Goal: Complete application form

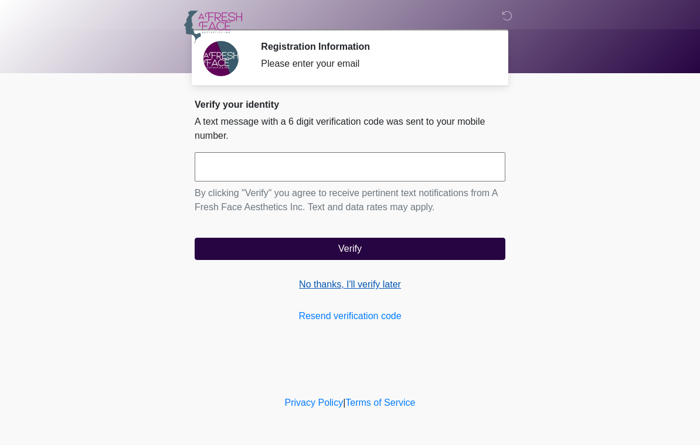
click at [387, 289] on link "No thanks, I'll verify later" at bounding box center [350, 285] width 311 height 14
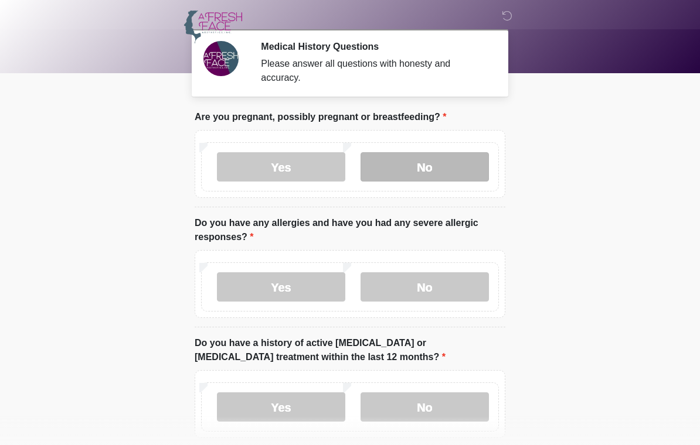
click at [441, 172] on label "No" at bounding box center [424, 166] width 128 height 29
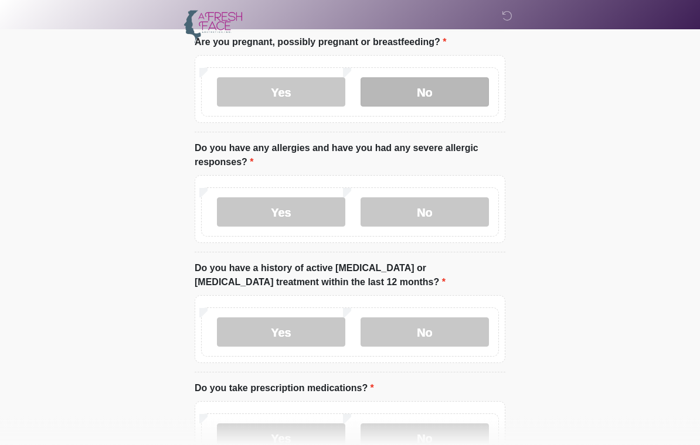
scroll to position [88, 0]
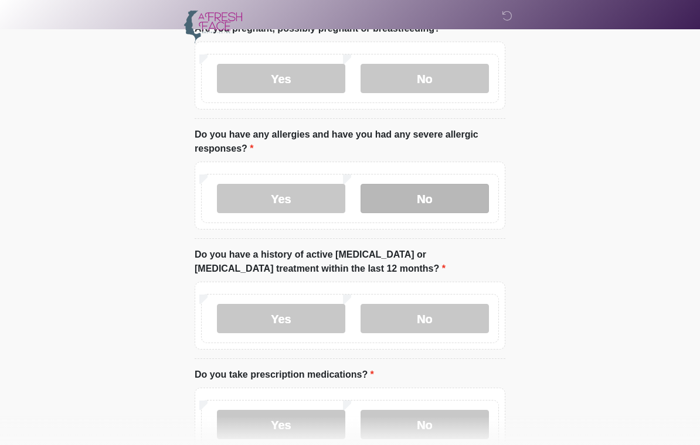
click at [427, 200] on label "No" at bounding box center [424, 198] width 128 height 29
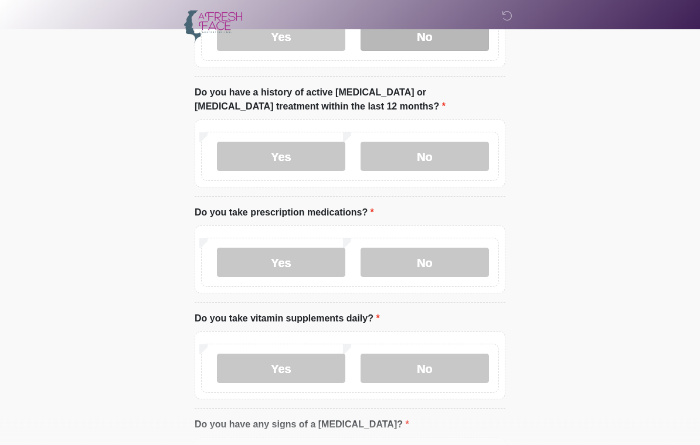
scroll to position [253, 0]
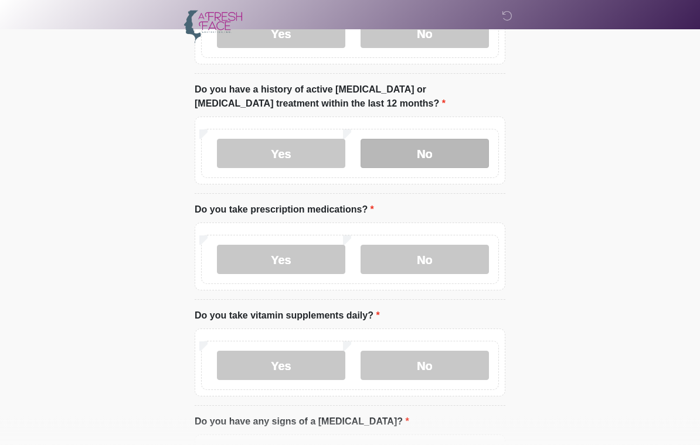
click at [451, 140] on label "No" at bounding box center [424, 153] width 128 height 29
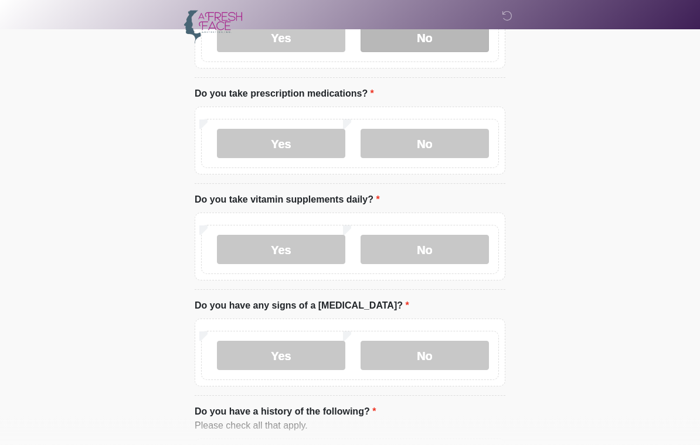
scroll to position [370, 0]
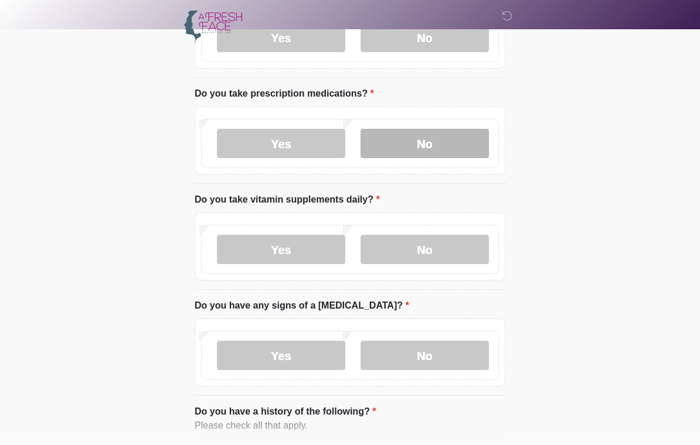
click at [450, 142] on label "No" at bounding box center [424, 143] width 128 height 29
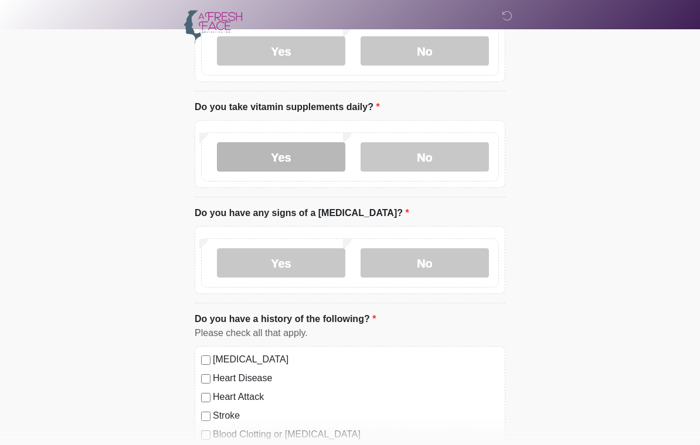
click at [299, 152] on label "Yes" at bounding box center [281, 157] width 128 height 29
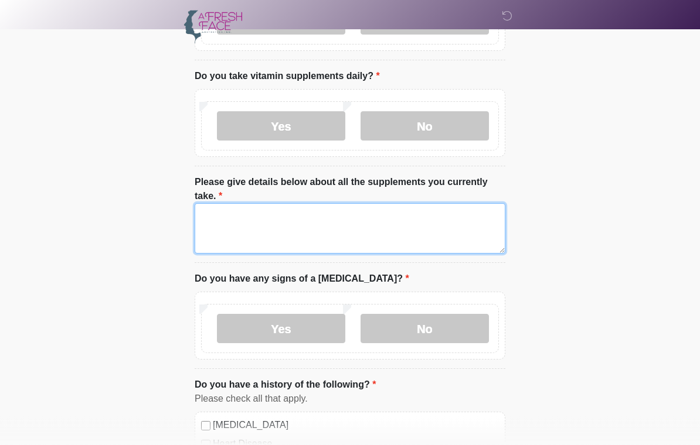
click at [403, 230] on textarea "Please give details below about all the supplements you currently take." at bounding box center [350, 229] width 311 height 50
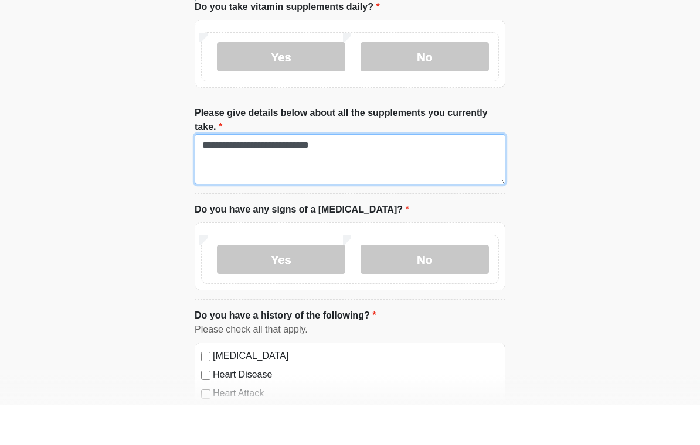
scroll to position [530, 0]
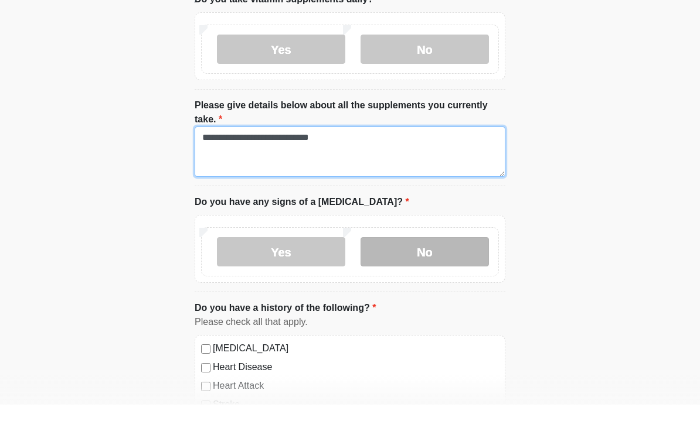
type textarea "**********"
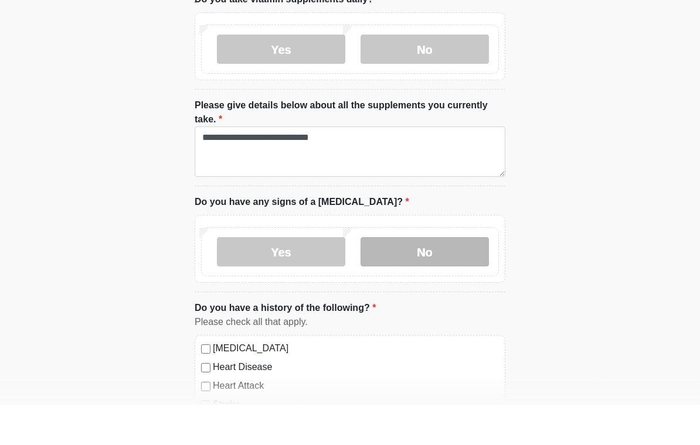
click at [396, 278] on label "No" at bounding box center [424, 292] width 128 height 29
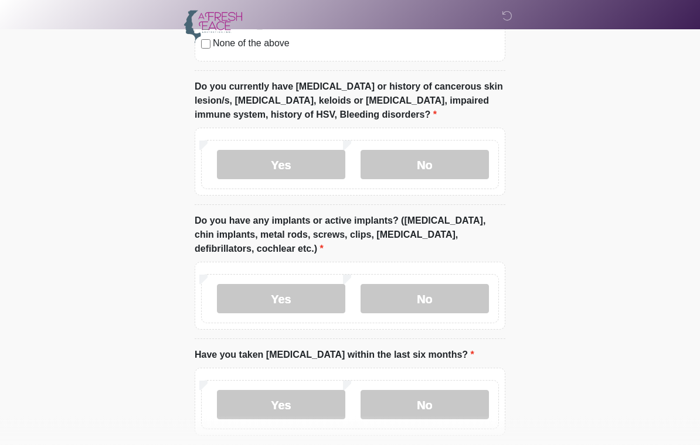
scroll to position [1082, 0]
click at [407, 170] on label "No" at bounding box center [424, 164] width 128 height 29
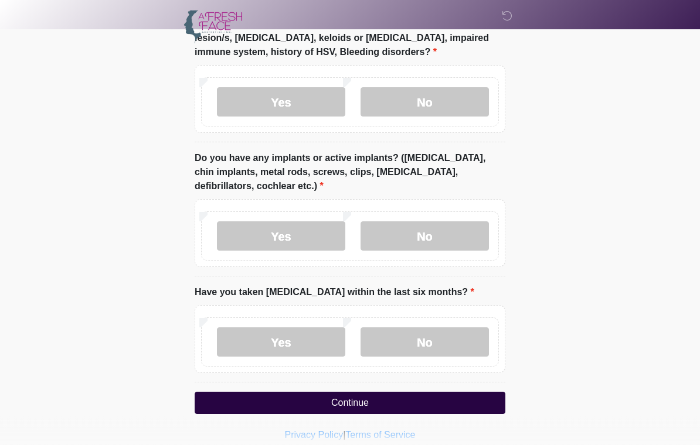
scroll to position [1155, 0]
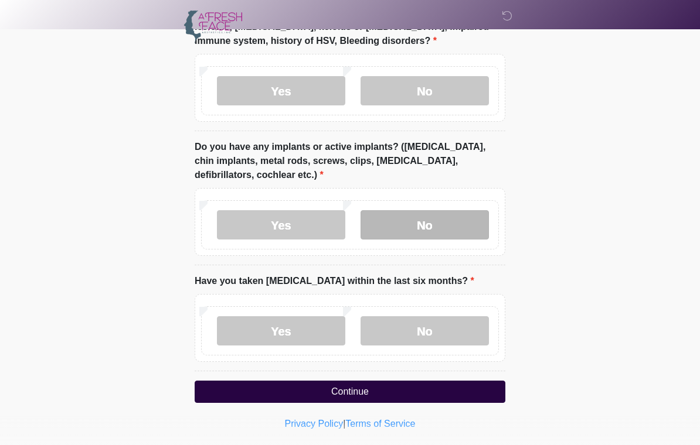
click at [401, 222] on label "No" at bounding box center [424, 224] width 128 height 29
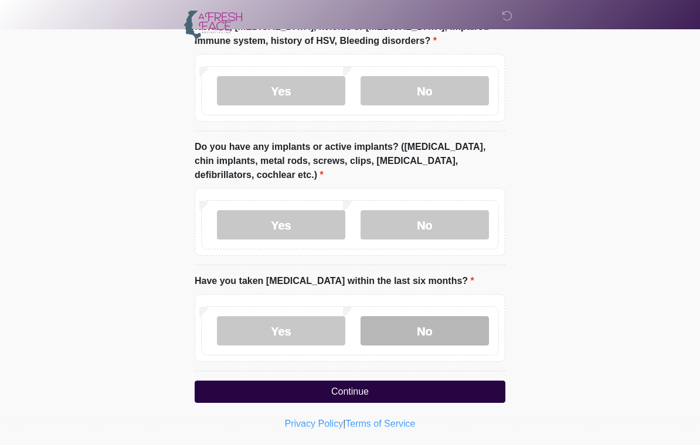
click at [393, 327] on label "No" at bounding box center [424, 330] width 128 height 29
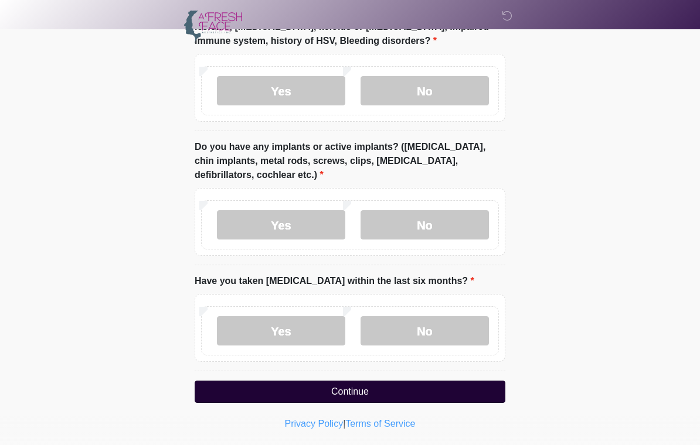
click at [349, 384] on button "Continue" at bounding box center [350, 392] width 311 height 22
click at [378, 390] on button "Continue" at bounding box center [350, 392] width 311 height 22
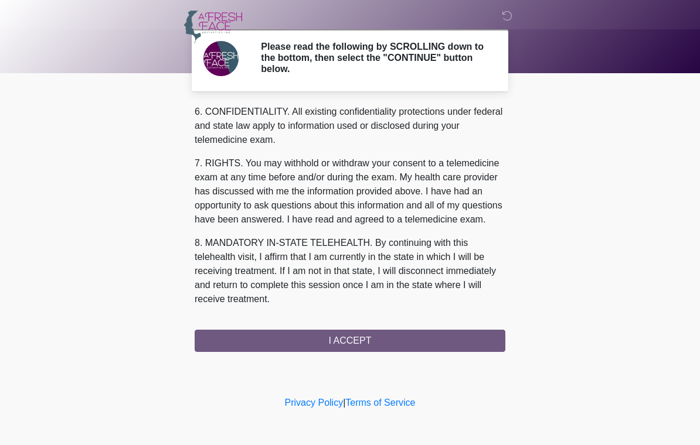
scroll to position [483, 0]
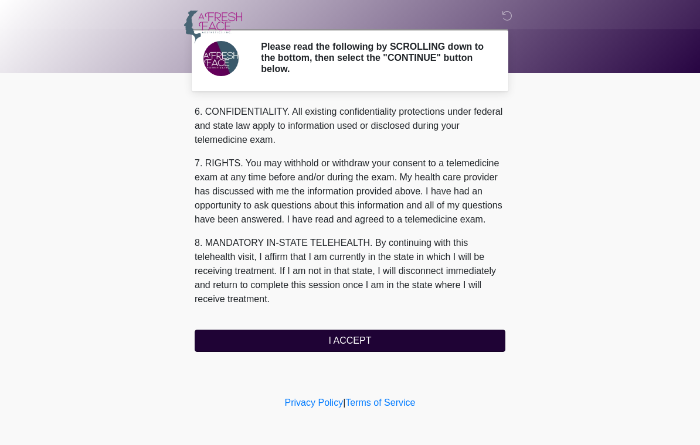
click at [468, 337] on button "I ACCEPT" at bounding box center [350, 341] width 311 height 22
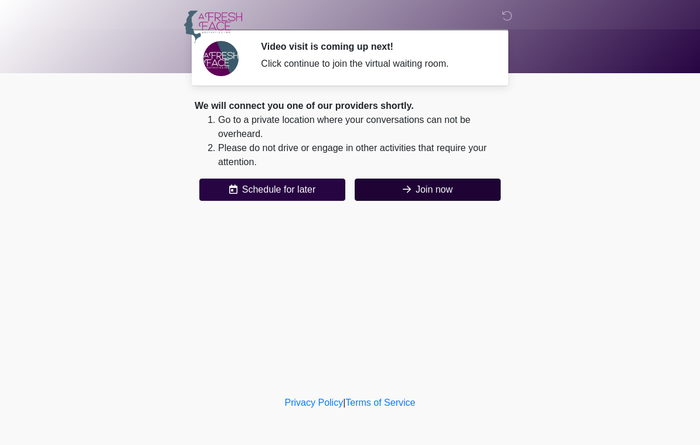
click at [498, 180] on button "Join now" at bounding box center [428, 190] width 146 height 22
